Goal: Navigation & Orientation: Find specific page/section

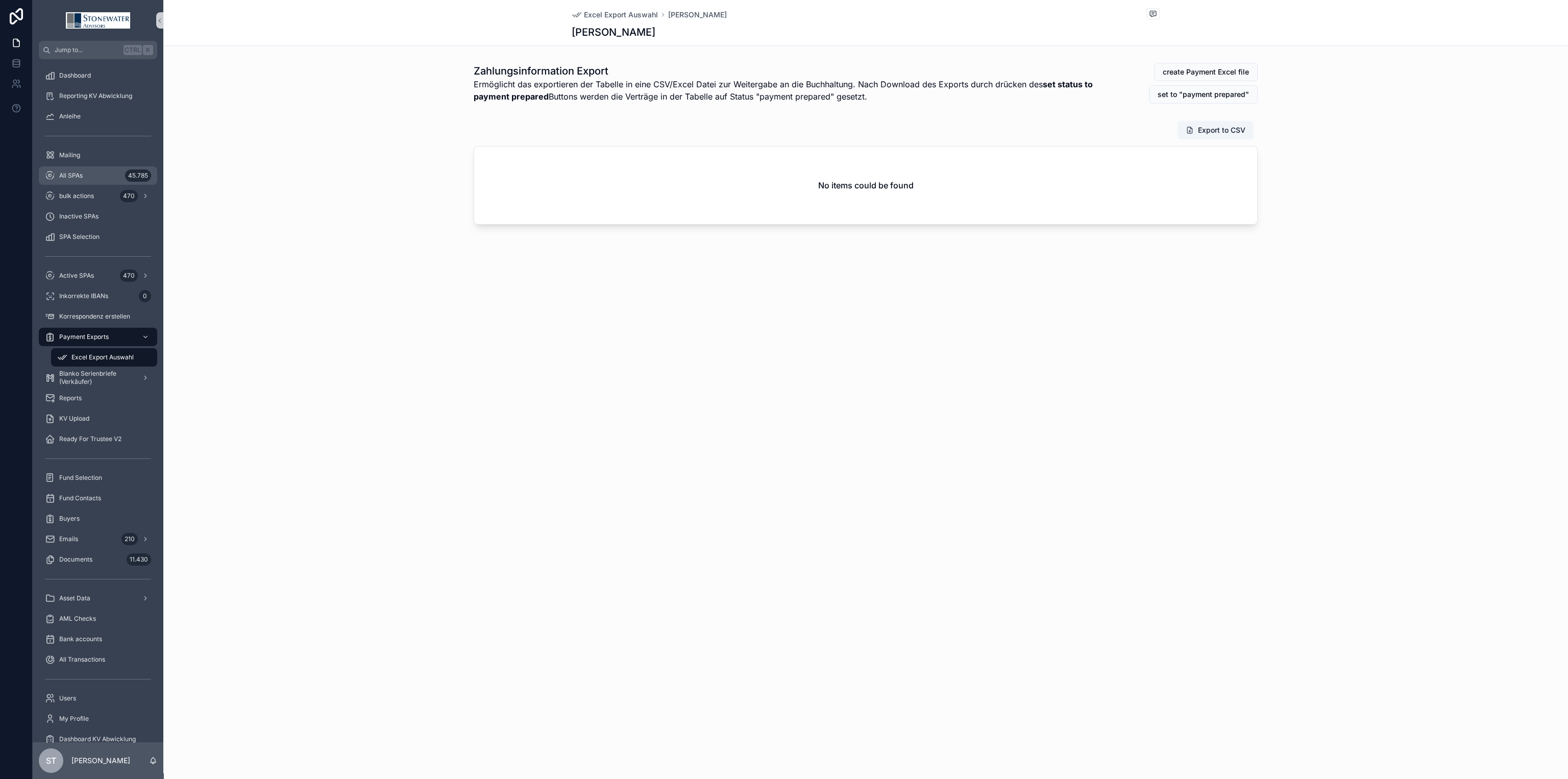
click at [90, 174] on div "All SPAs 45.785" at bounding box center [98, 175] width 106 height 16
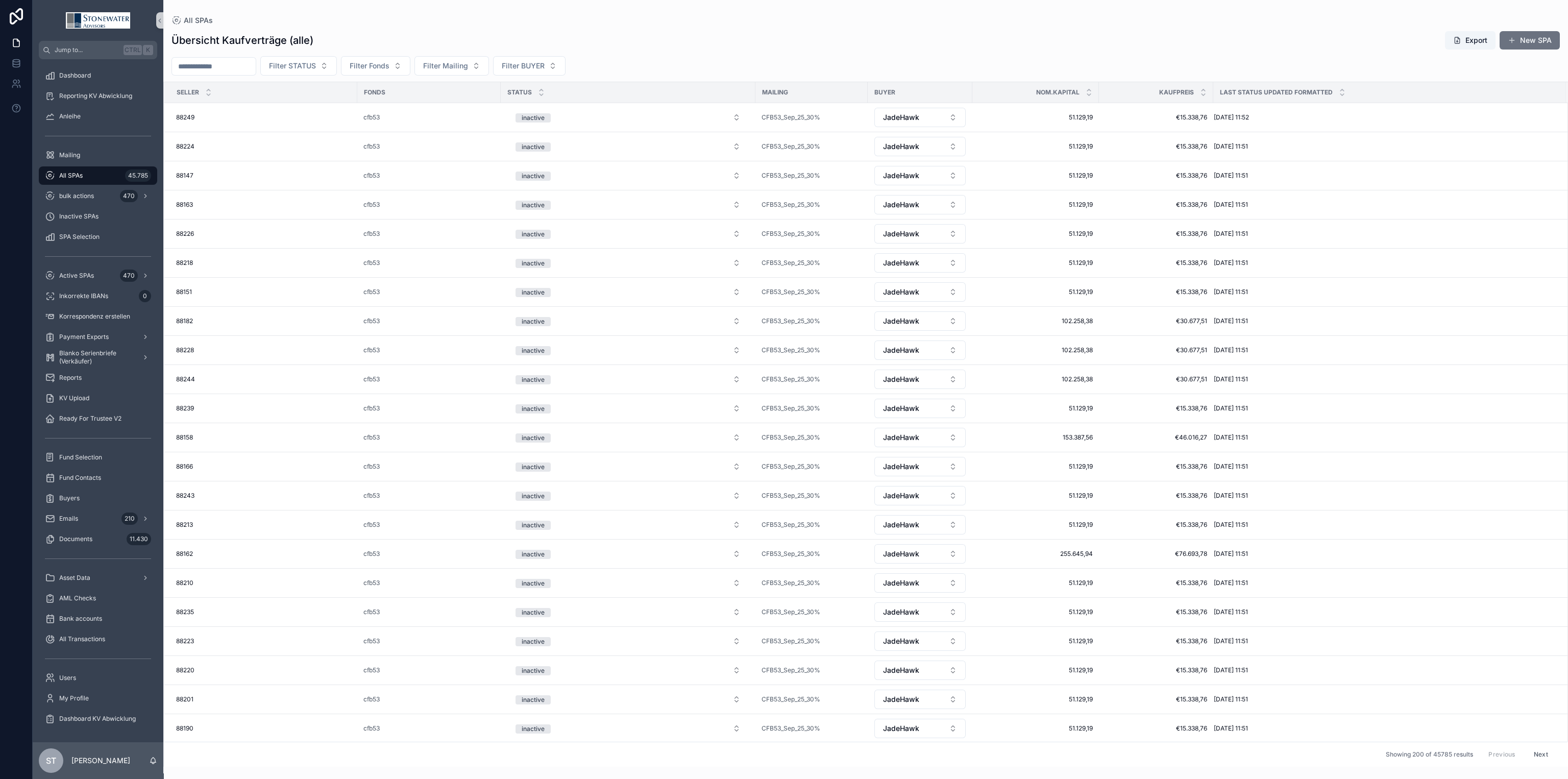
click at [82, 172] on span "All SPAs" at bounding box center [71, 175] width 24 height 8
click at [97, 169] on div "All SPAs 45.785" at bounding box center [98, 175] width 106 height 16
click at [93, 176] on div "All SPAs 45.785" at bounding box center [98, 175] width 106 height 16
click at [127, 634] on div "All Transactions" at bounding box center [98, 638] width 106 height 16
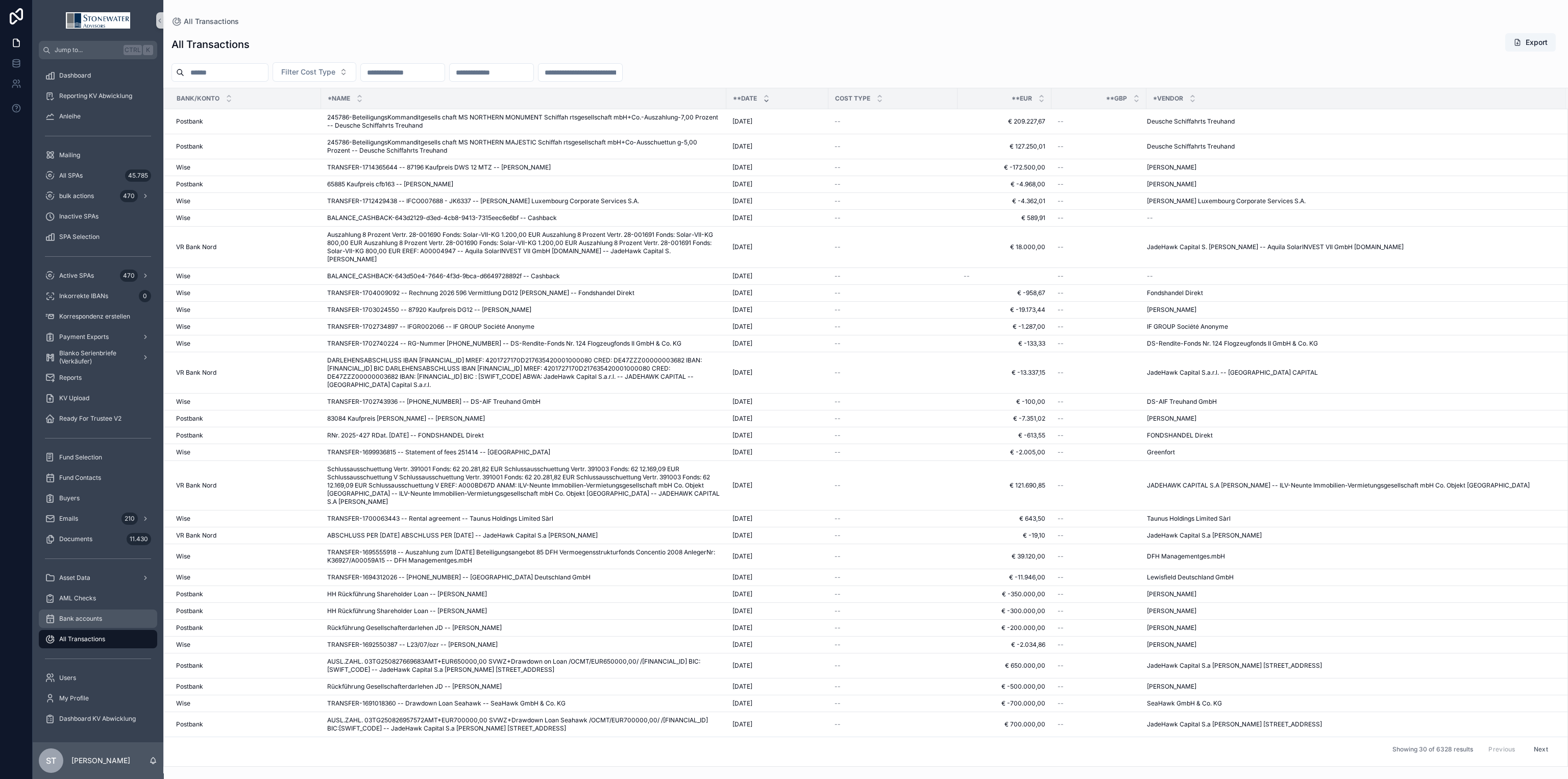
click at [96, 620] on span "Bank accounts" at bounding box center [80, 618] width 43 height 8
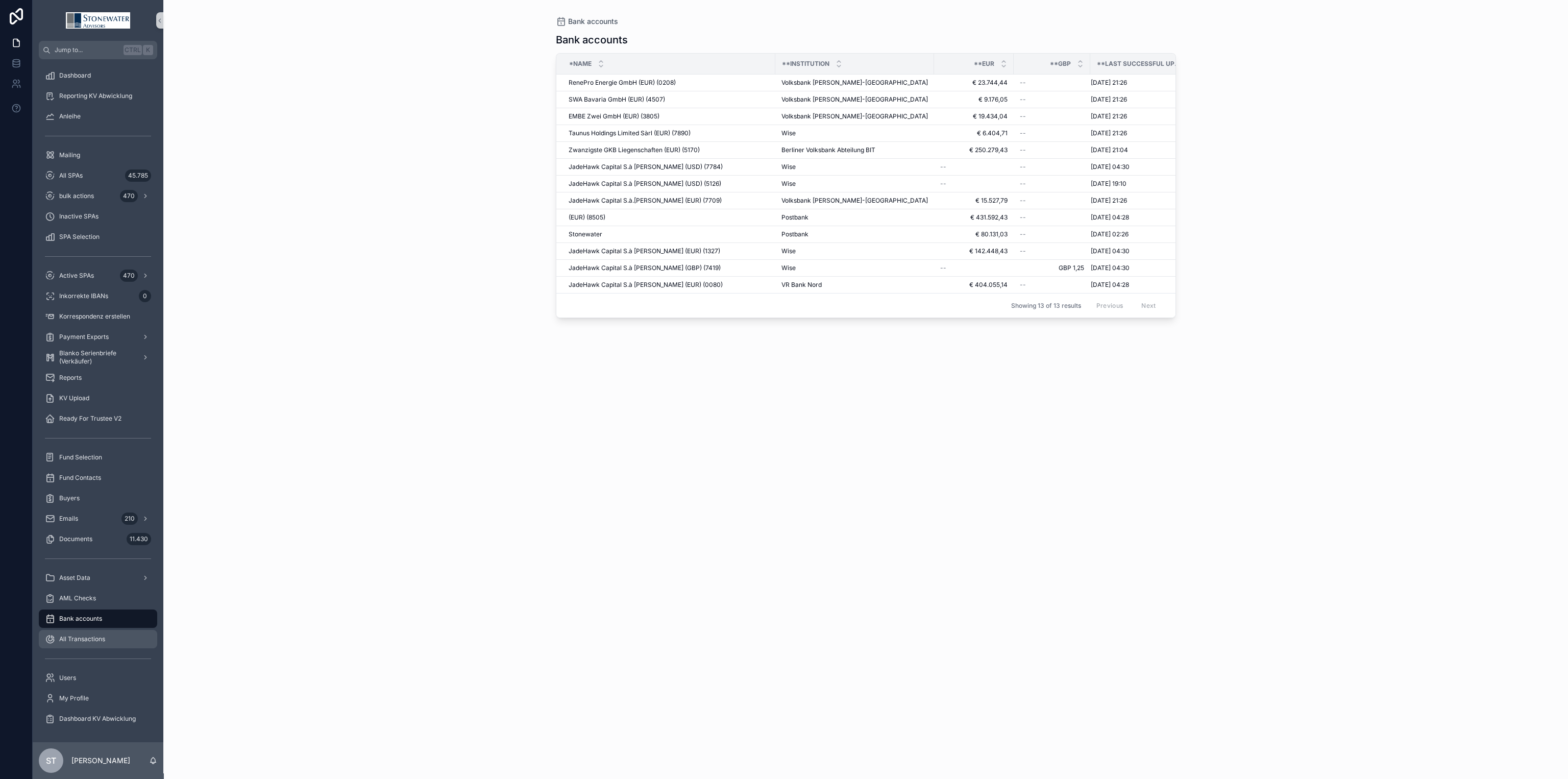
click at [96, 635] on span "All Transactions" at bounding box center [82, 638] width 46 height 8
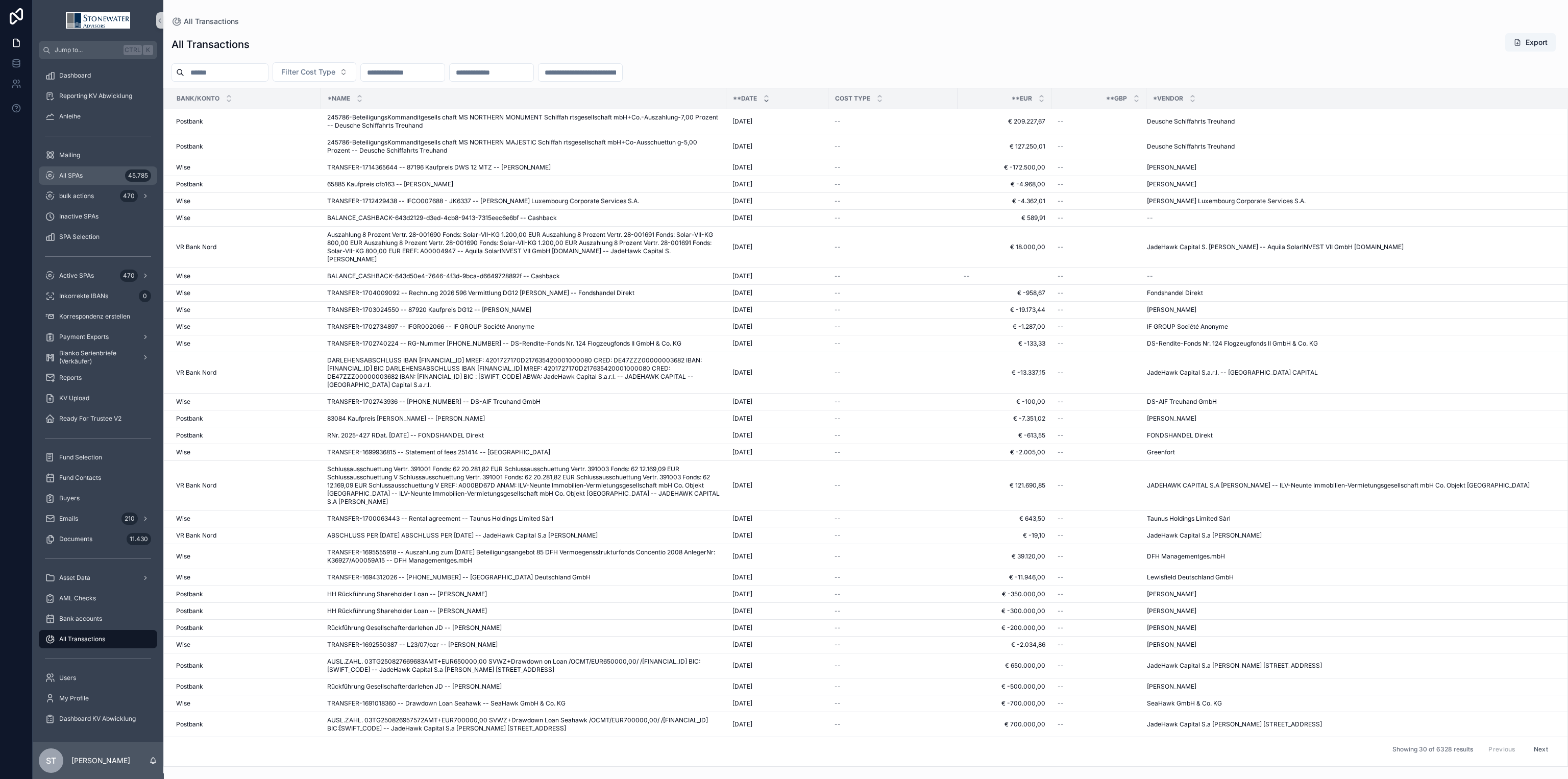
drag, startPoint x: 75, startPoint y: 178, endPoint x: 4, endPoint y: 305, distance: 145.5
click at [75, 178] on span "All SPAs" at bounding box center [71, 175] width 24 height 8
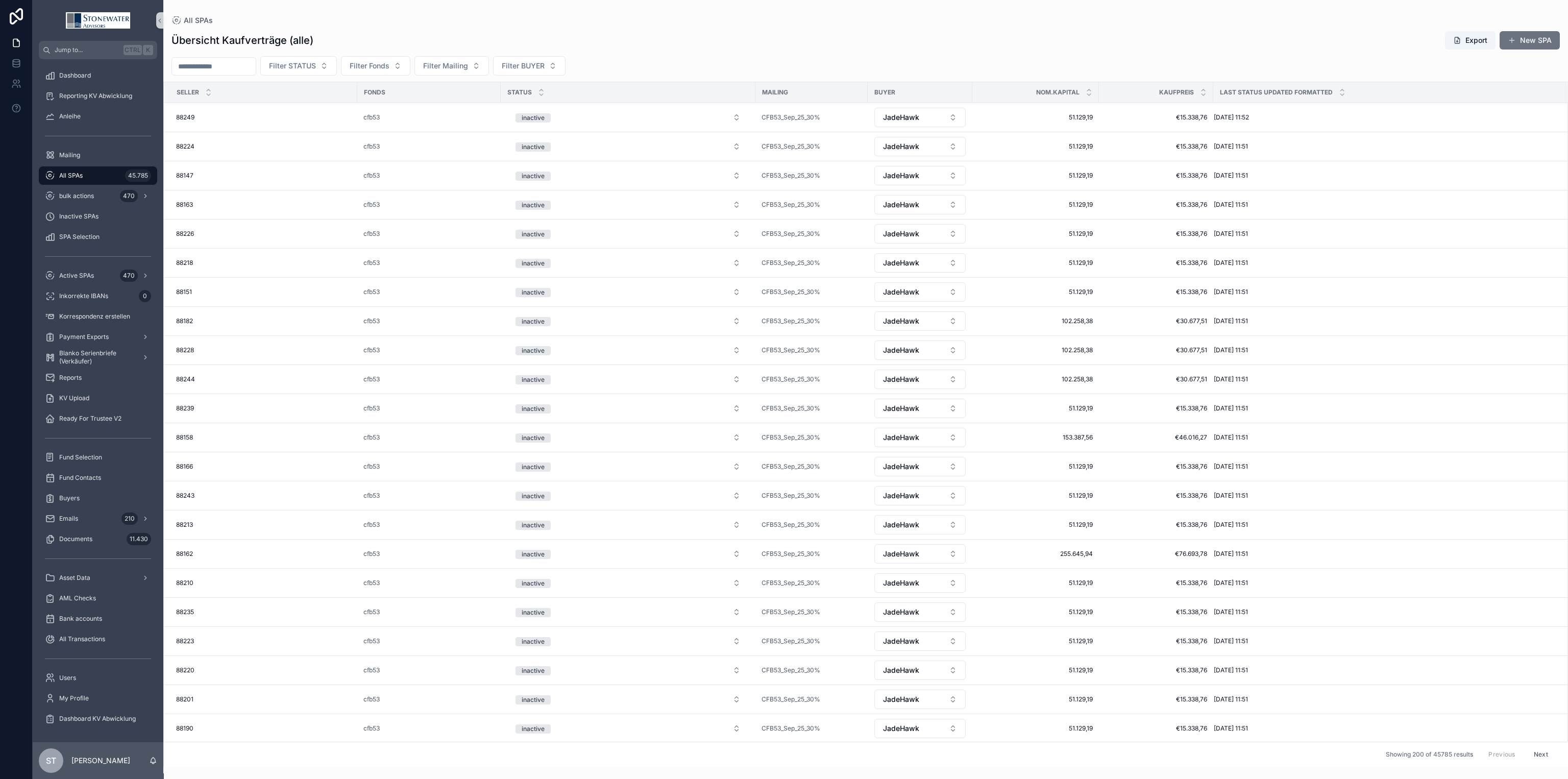
drag, startPoint x: 97, startPoint y: 179, endPoint x: 8, endPoint y: 316, distance: 163.4
click at [97, 179] on div "All SPAs 45.785" at bounding box center [98, 175] width 106 height 16
